Goal: Task Accomplishment & Management: Use online tool/utility

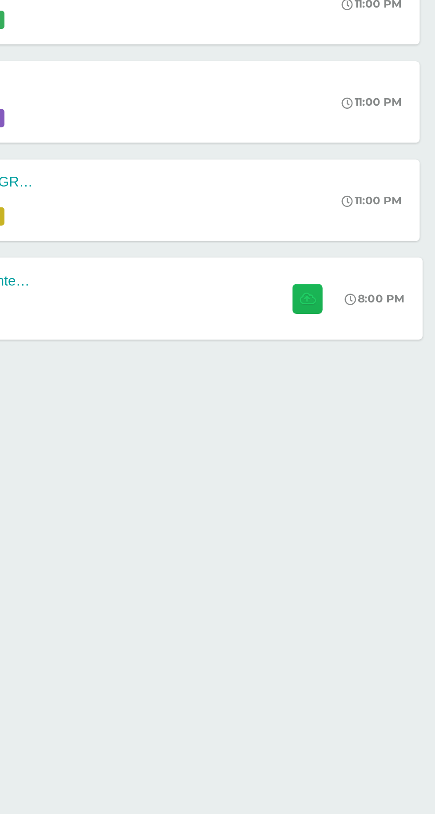
click at [337, 485] on icon at bounding box center [338, 483] width 9 height 8
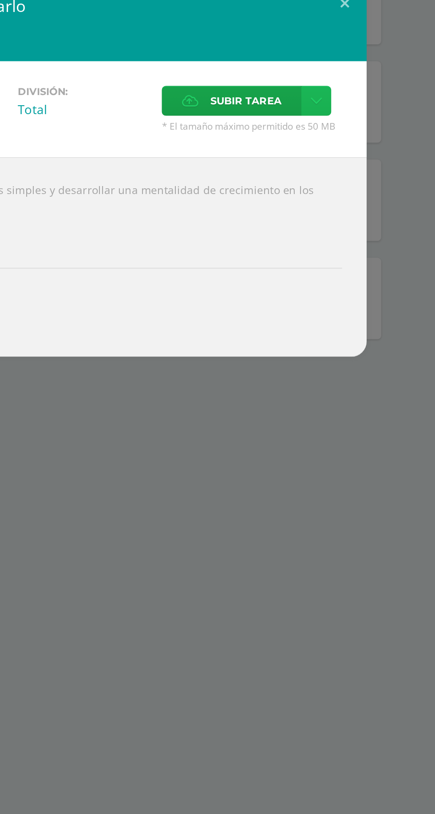
click at [372, 377] on link at bounding box center [365, 368] width 17 height 17
